Goal: Task Accomplishment & Management: Use online tool/utility

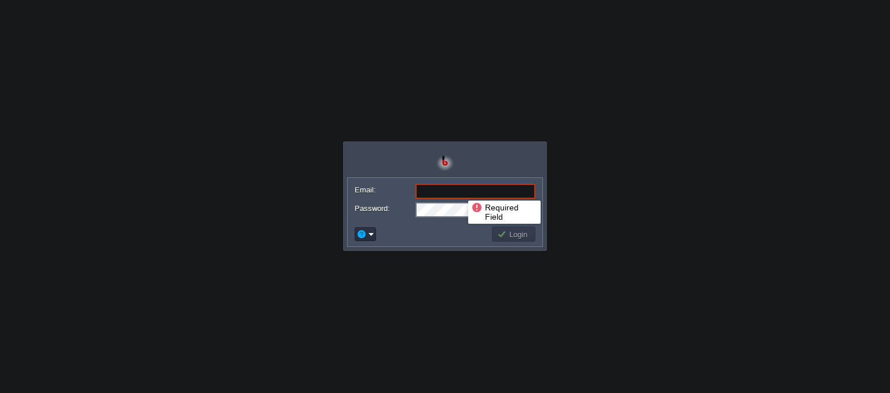
click at [459, 190] on input "Email:" at bounding box center [475, 191] width 120 height 15
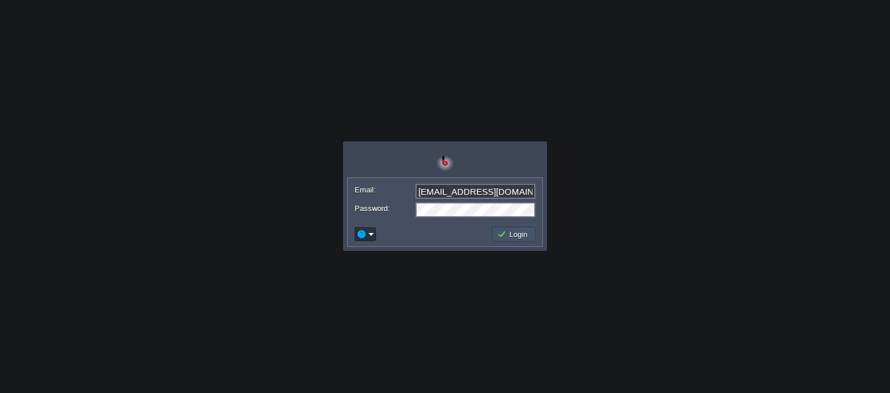
click at [514, 237] on button "Login" at bounding box center [514, 234] width 34 height 10
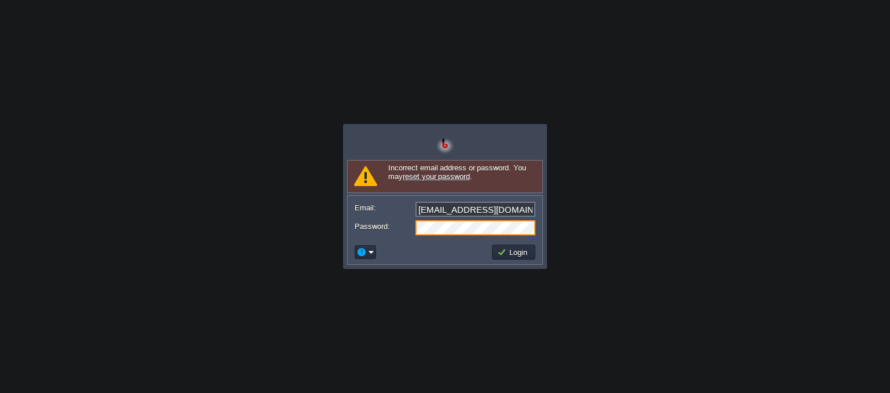
click at [403, 216] on form "Email: [EMAIL_ADDRESS][DOMAIN_NAME] Password:" at bounding box center [445, 218] width 195 height 44
click at [507, 251] on button "Login" at bounding box center [514, 252] width 34 height 10
click at [486, 206] on input "[EMAIL_ADDRESS][DOMAIN_NAME]" at bounding box center [475, 209] width 120 height 15
drag, startPoint x: 529, startPoint y: 210, endPoint x: 403, endPoint y: 203, distance: 125.9
click at [403, 203] on div "Email: [EMAIL_ADDRESS][DOMAIN_NAME]" at bounding box center [444, 210] width 181 height 16
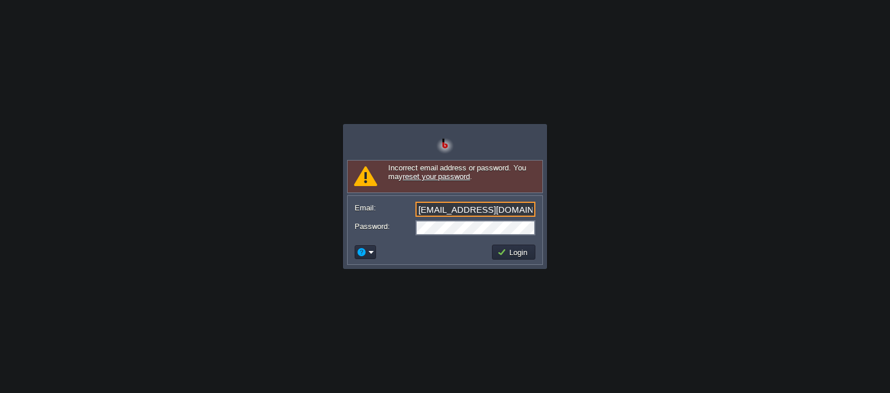
paste input "[EMAIL_ADDRESS]"
type input "[EMAIL_ADDRESS][DOMAIN_NAME]"
click at [514, 249] on button "Login" at bounding box center [514, 252] width 34 height 10
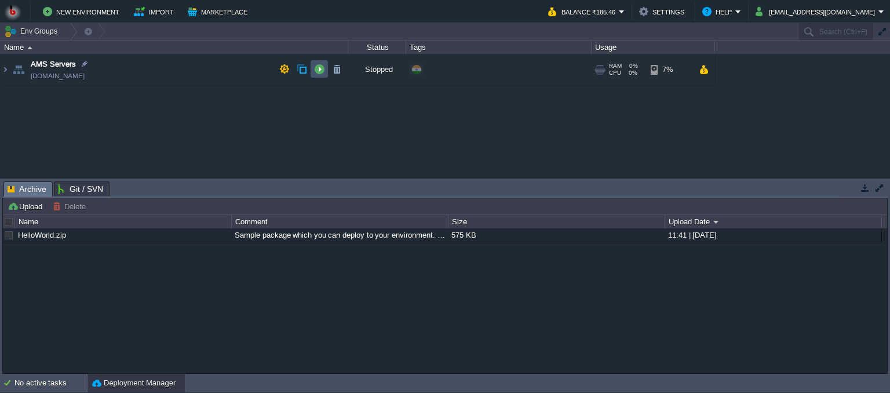
click at [317, 66] on button "button" at bounding box center [319, 69] width 10 height 10
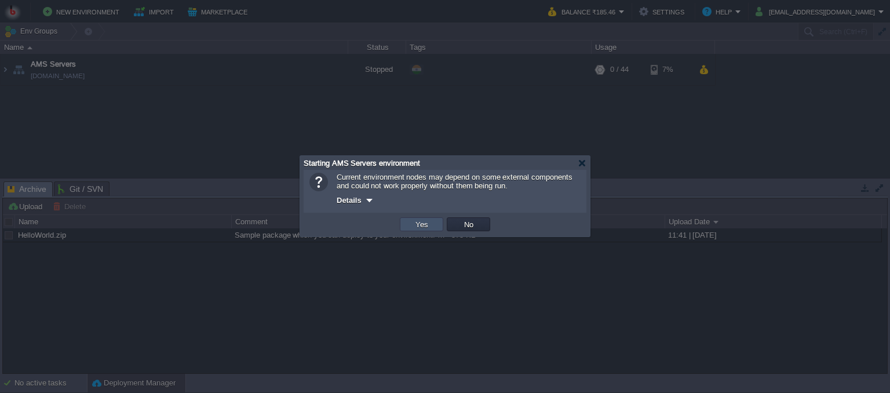
click at [422, 227] on button "Yes" at bounding box center [422, 224] width 20 height 10
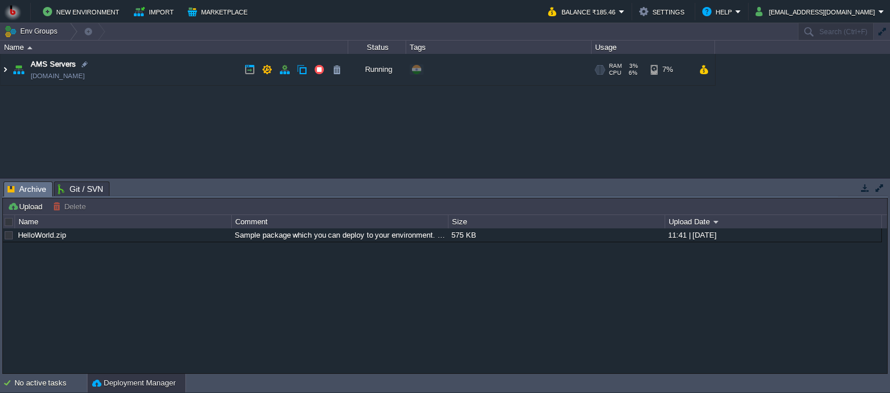
click at [7, 68] on img at bounding box center [5, 69] width 9 height 31
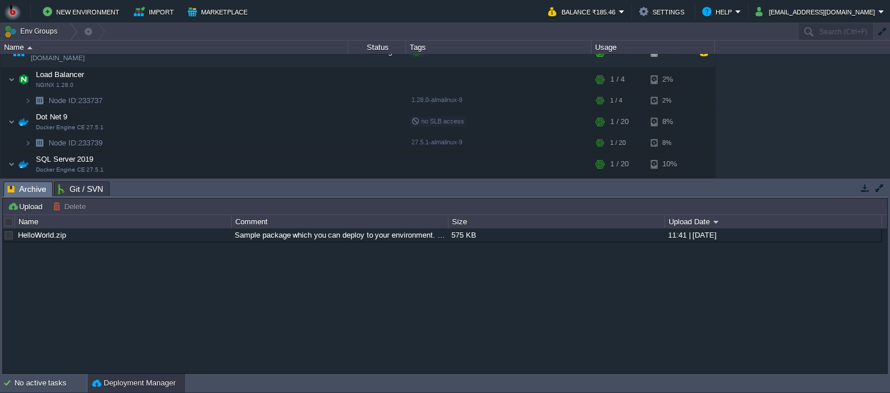
scroll to position [34, 0]
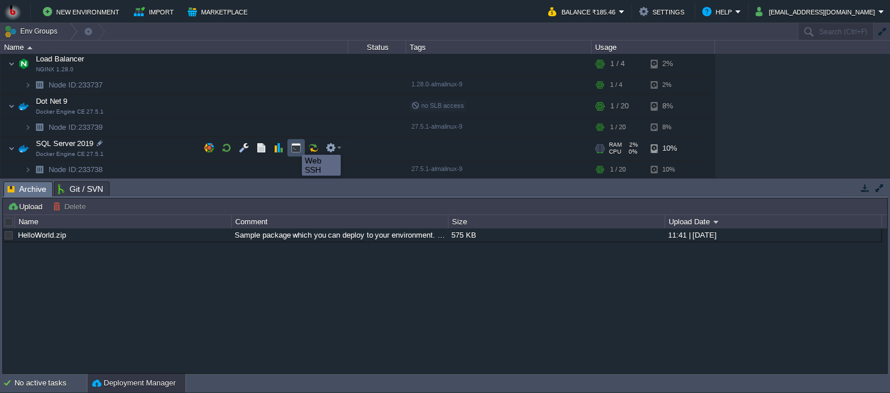
click at [293, 144] on button "button" at bounding box center [296, 147] width 10 height 10
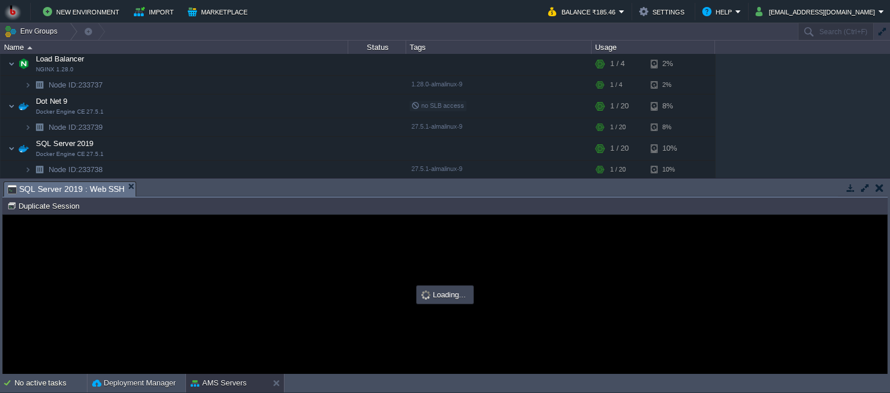
scroll to position [0, 0]
type input "#000000"
